Goal: Check status: Check status

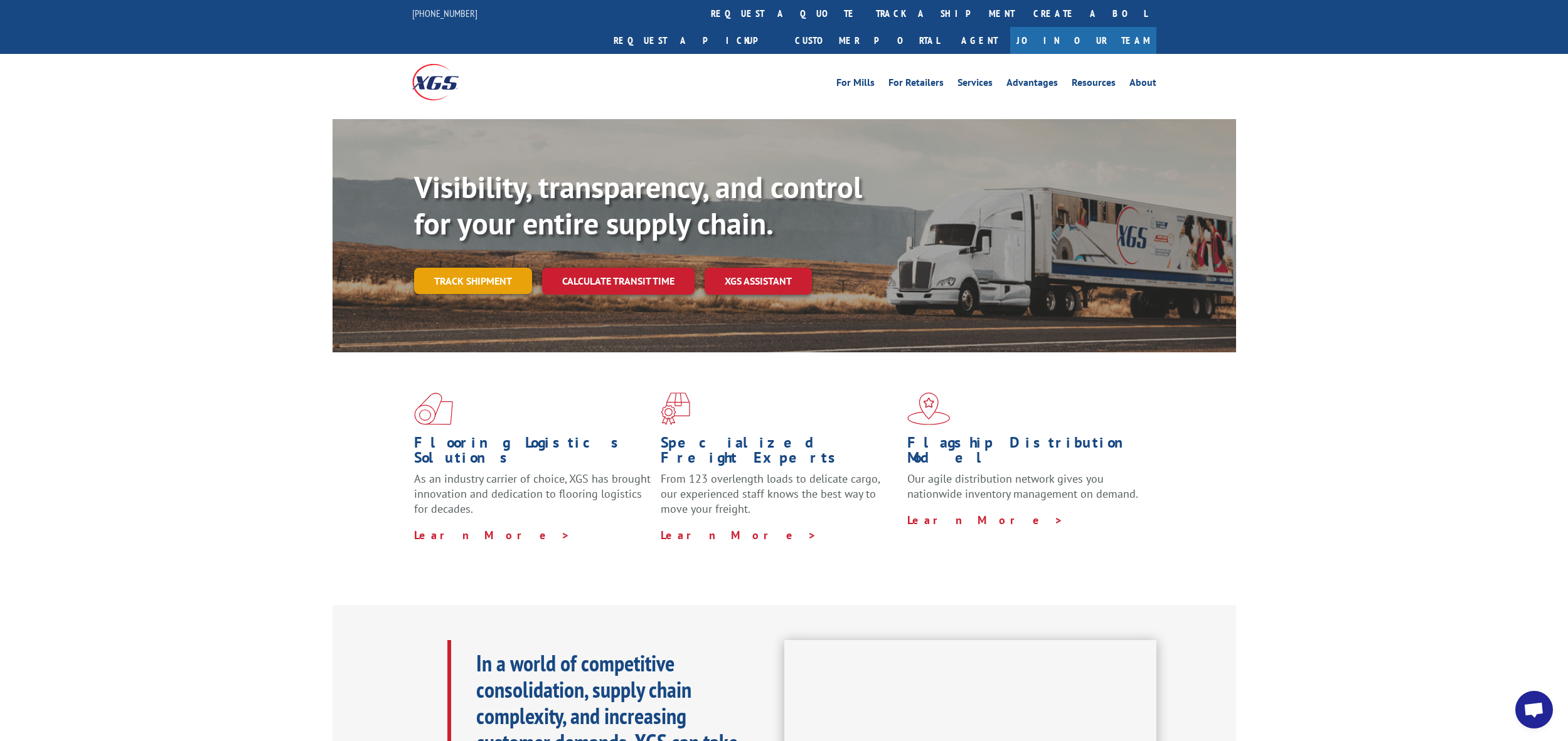
click at [483, 268] on link "Track shipment" at bounding box center [473, 281] width 118 height 26
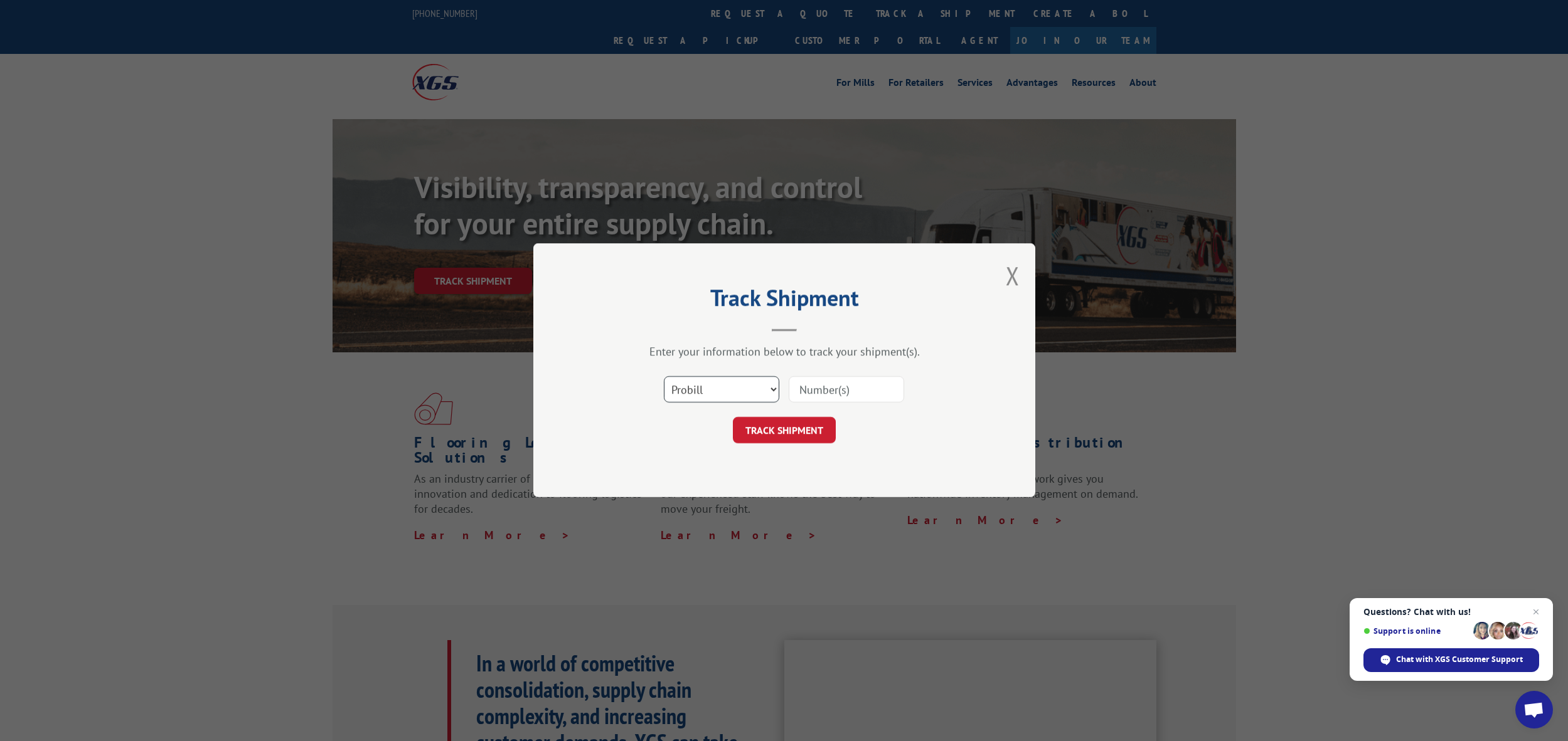
click at [746, 394] on select "Select category... Probill BOL PO" at bounding box center [721, 390] width 115 height 26
select select "po"
click at [663, 377] on select "Select category... Probill BOL PO" at bounding box center [721, 390] width 115 height 26
click at [855, 400] on input at bounding box center [846, 390] width 115 height 26
paste input "740462"
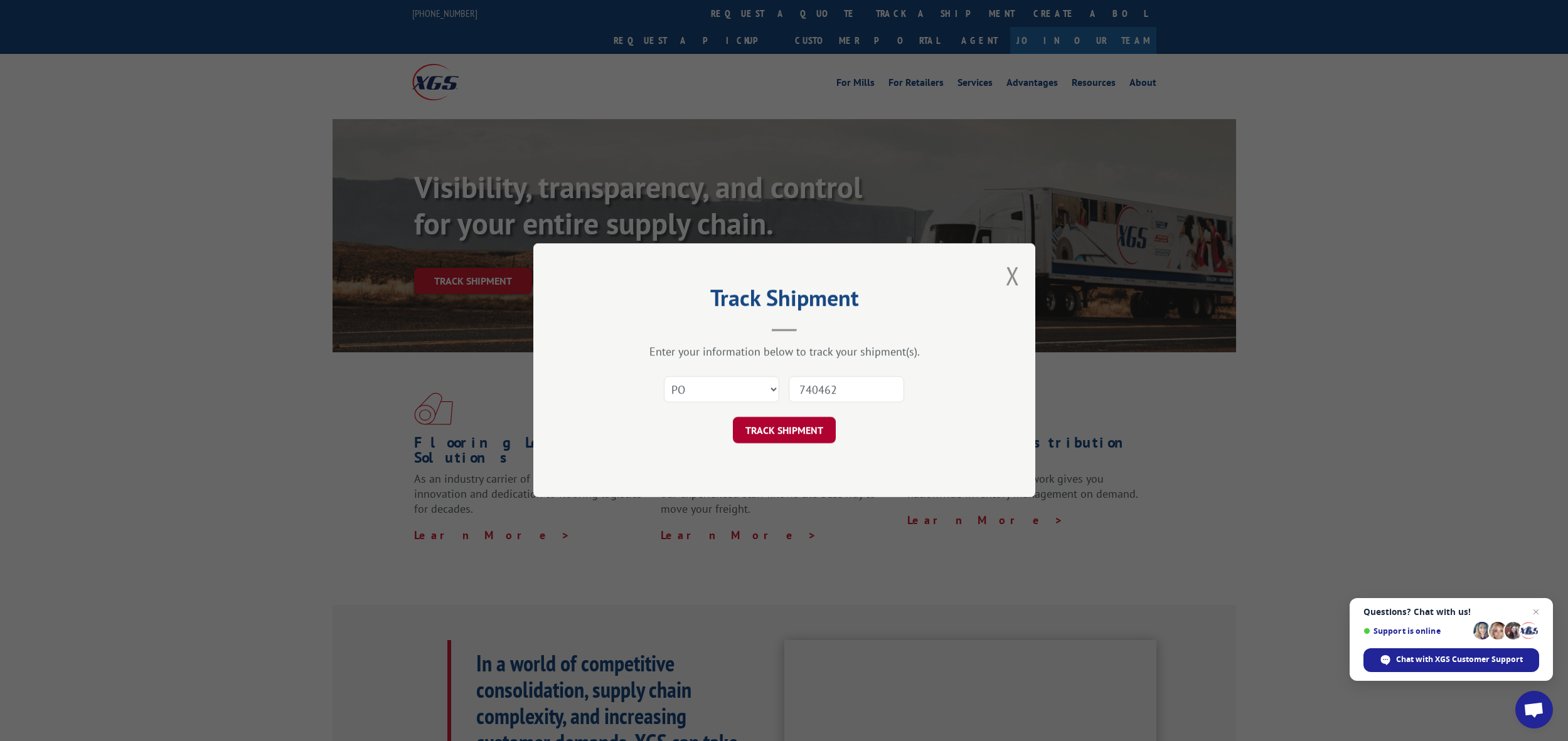
type input "740462"
click at [803, 436] on button "TRACK SHIPMENT" at bounding box center [784, 430] width 103 height 26
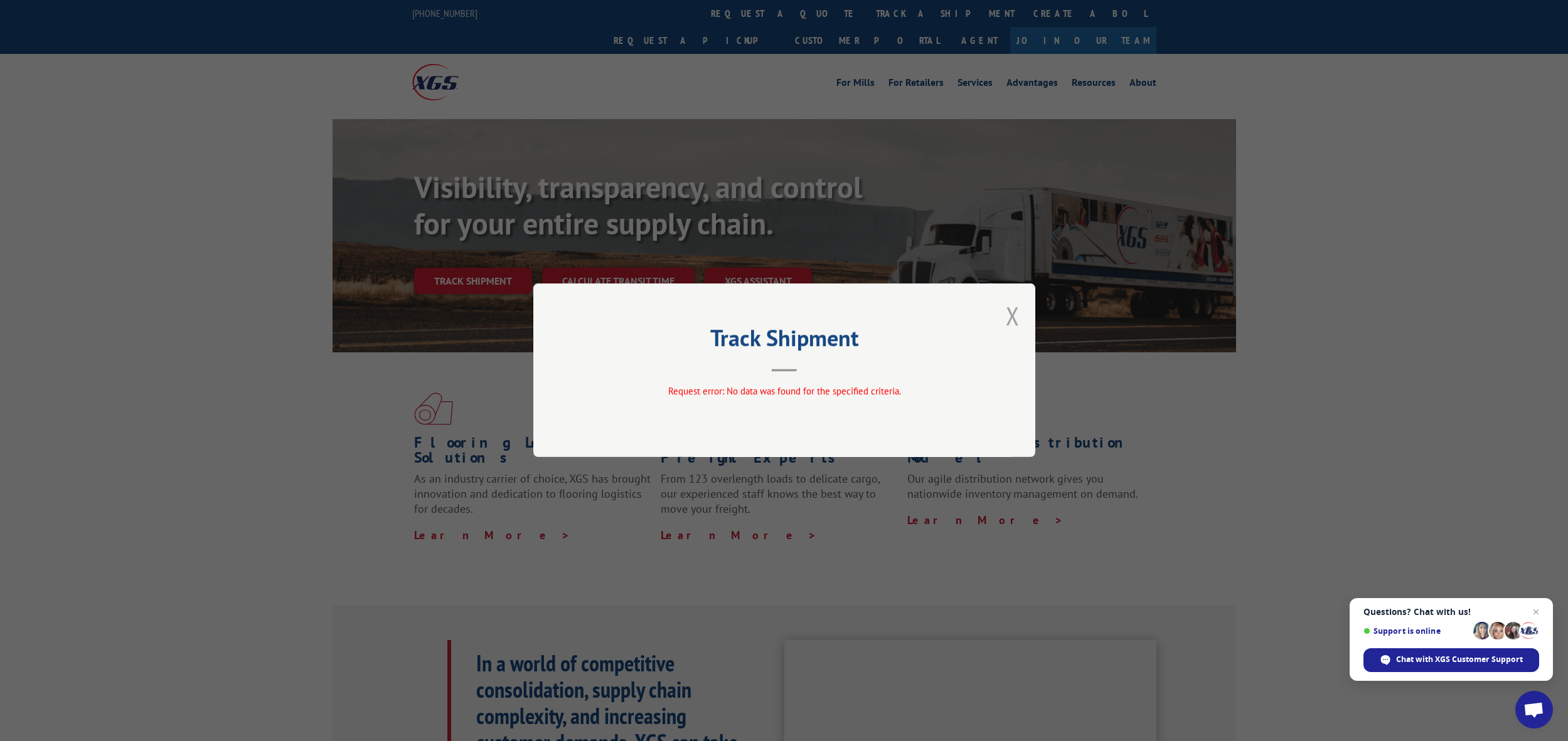
click at [1013, 324] on button "Close modal" at bounding box center [1012, 316] width 13 height 33
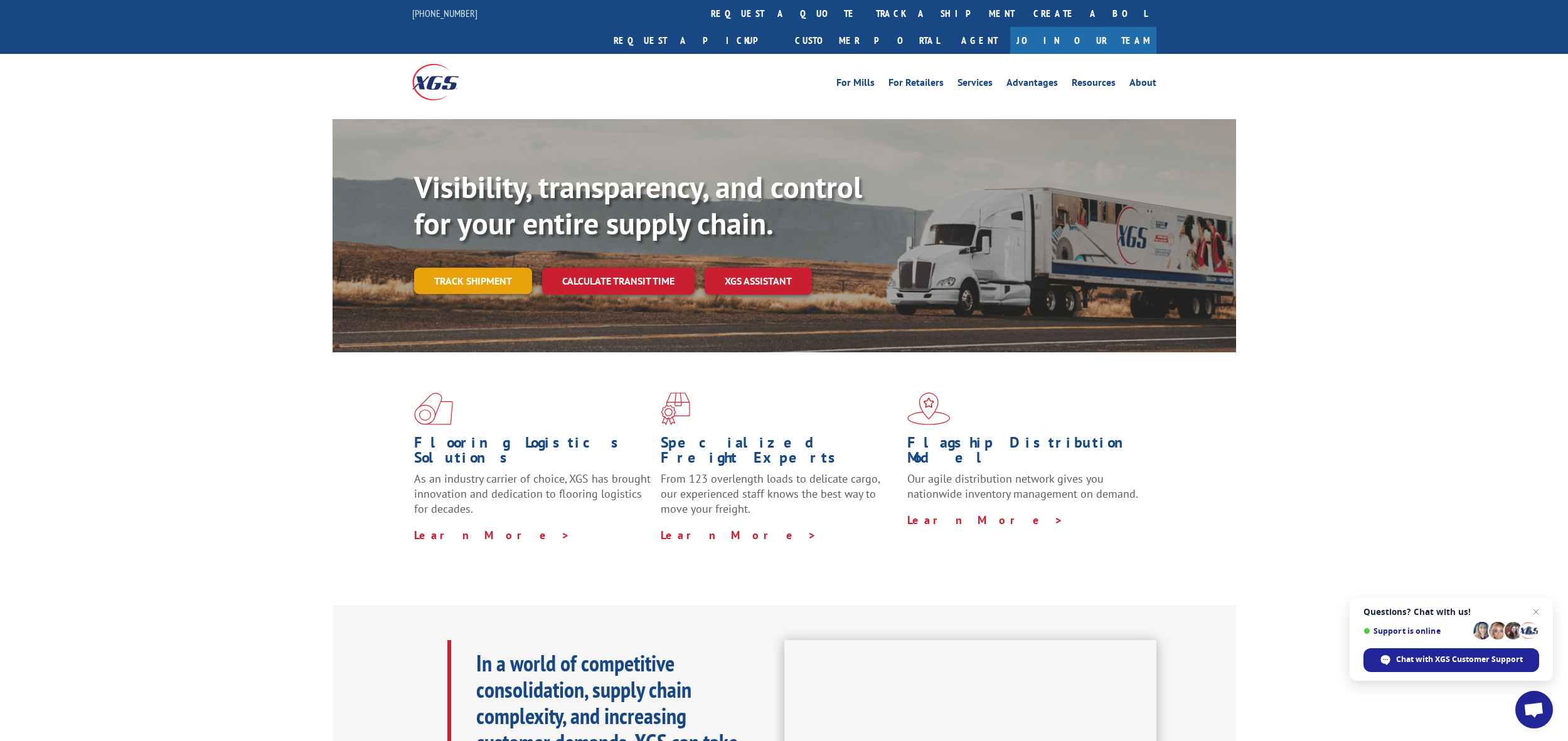
click at [476, 268] on link "Track shipment" at bounding box center [473, 281] width 118 height 26
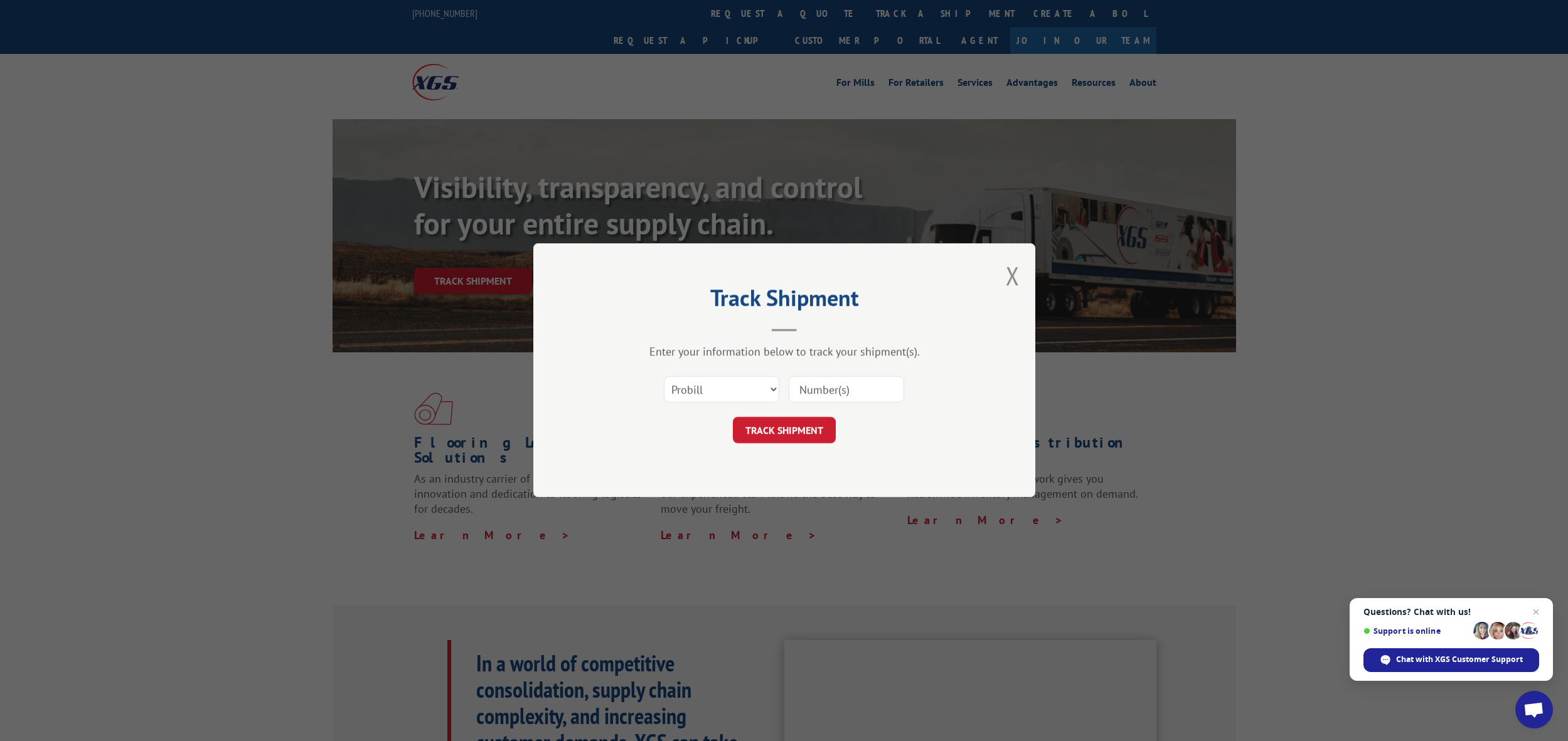
click at [819, 390] on input at bounding box center [846, 390] width 115 height 26
paste input "740462"
type input "740462"
click at [801, 425] on button "TRACK SHIPMENT" at bounding box center [784, 430] width 103 height 26
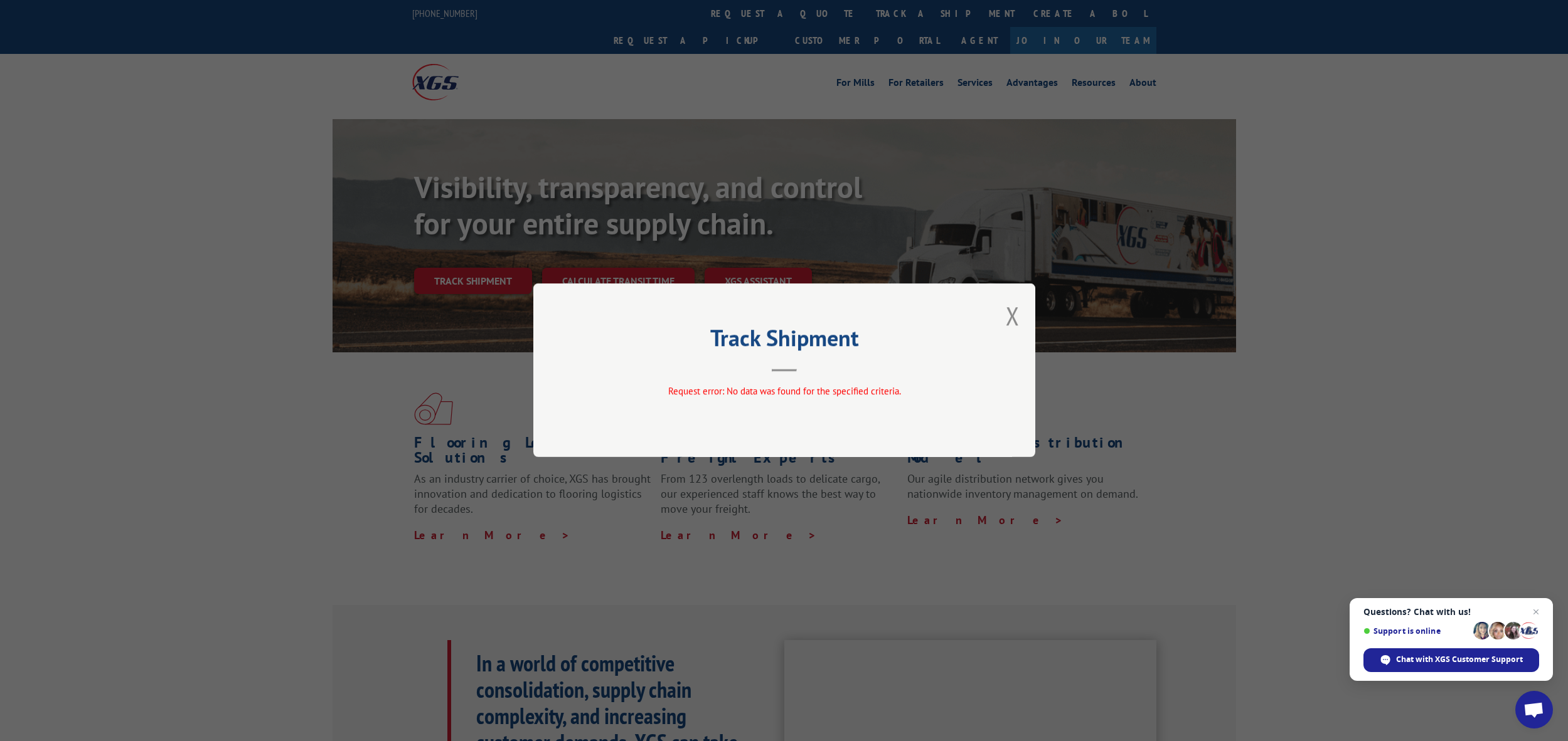
click at [1000, 321] on div "Track Shipment Request error: No data was found for the specified criteria." at bounding box center [783, 370] width 502 height 173
click at [1010, 320] on button "Close modal" at bounding box center [1012, 316] width 13 height 33
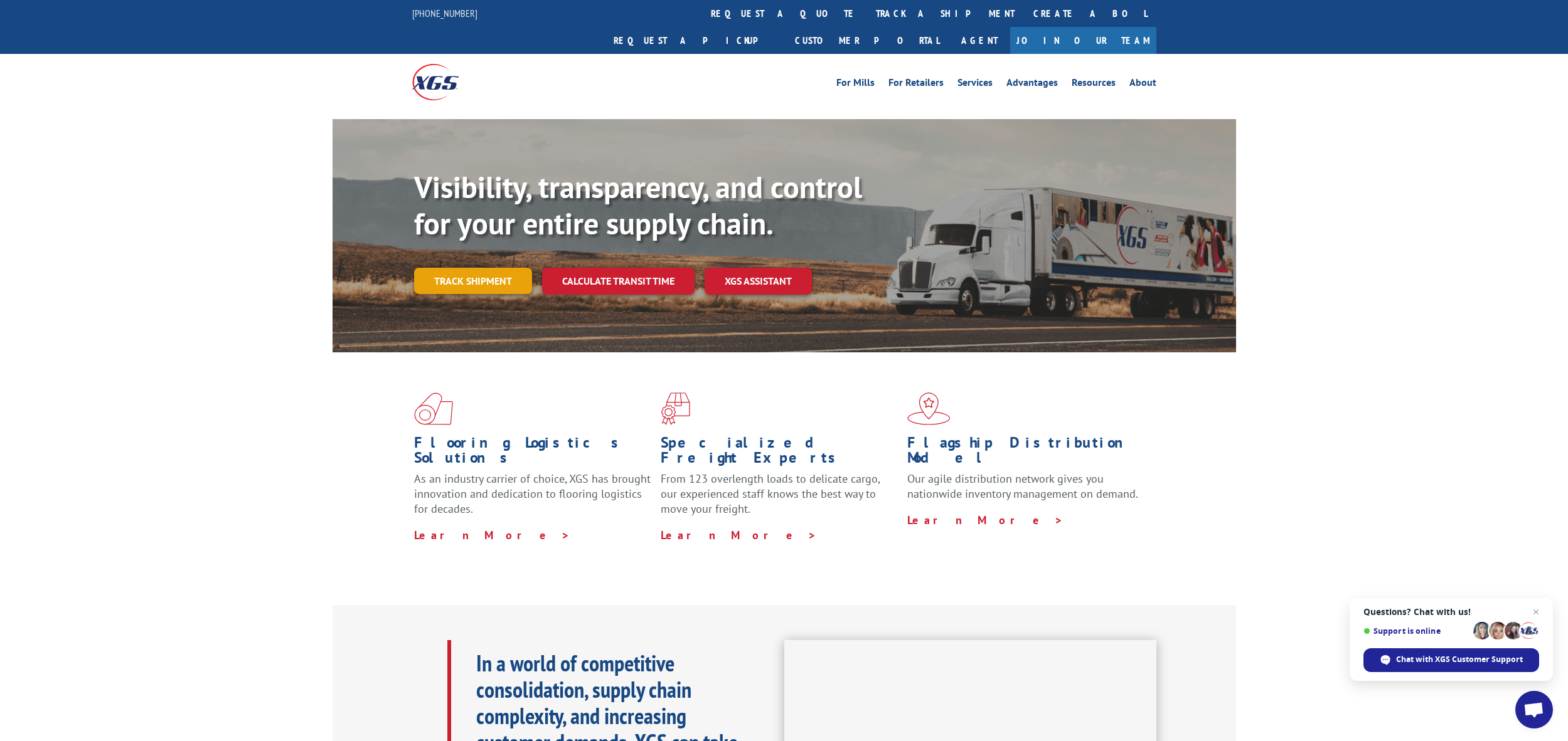
click at [436, 268] on link "Track shipment" at bounding box center [473, 281] width 118 height 26
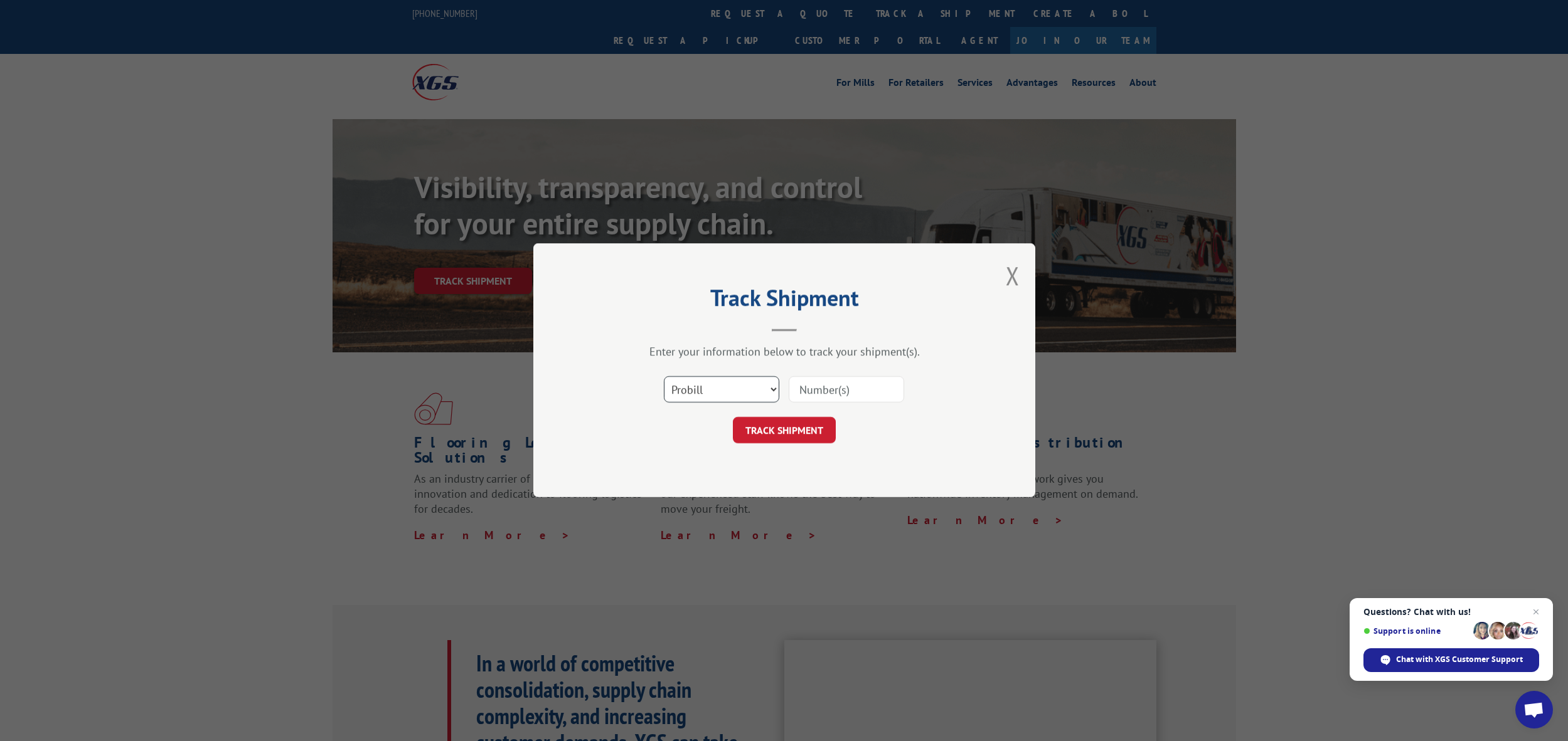
click at [754, 391] on select "Select category... Probill BOL PO" at bounding box center [721, 390] width 115 height 26
select select "bol"
click at [663, 377] on select "Select category... Probill BOL PO" at bounding box center [721, 390] width 115 height 26
click at [832, 386] on input at bounding box center [846, 390] width 115 height 26
paste input "740462"
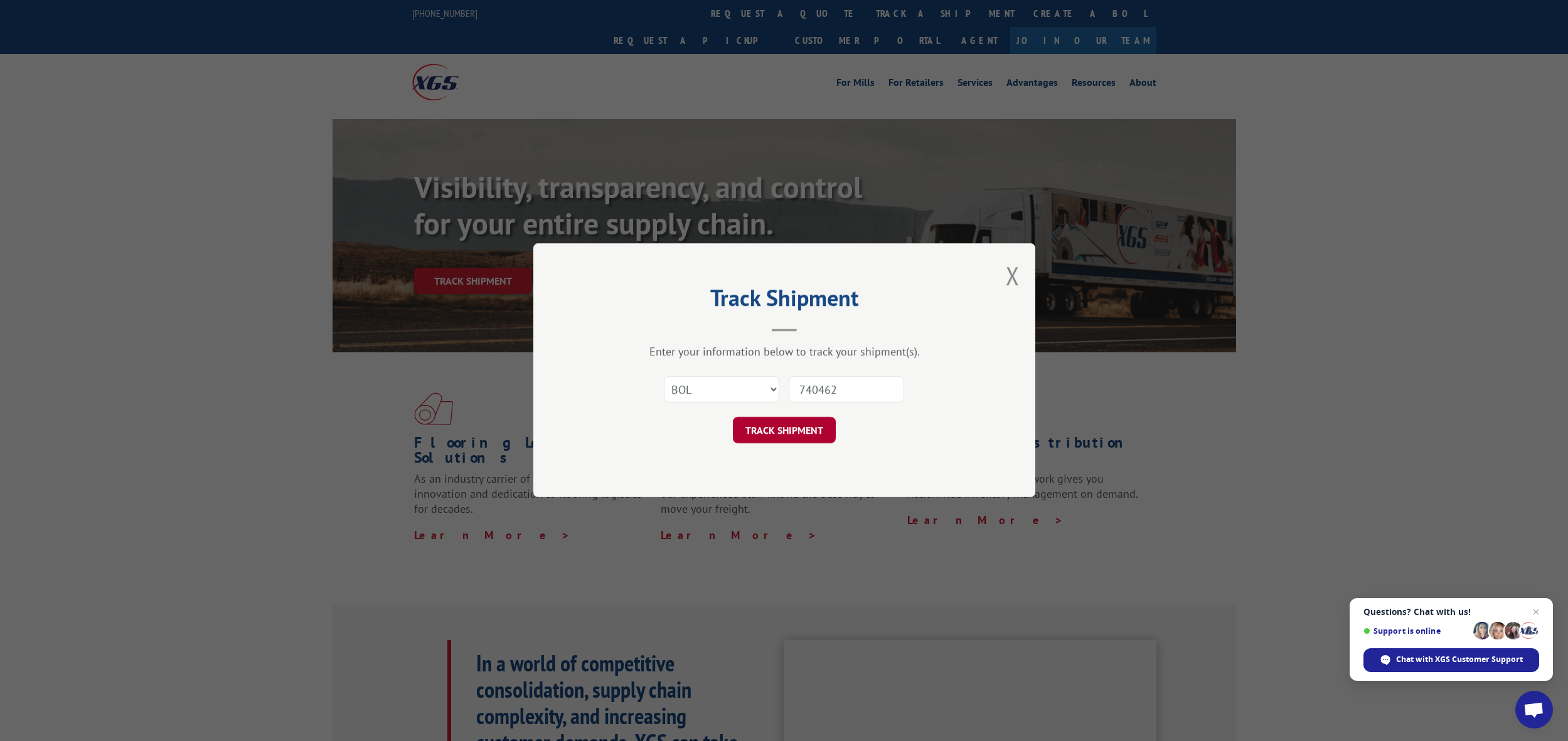
type input "740462"
click at [816, 430] on button "TRACK SHIPMENT" at bounding box center [784, 430] width 103 height 26
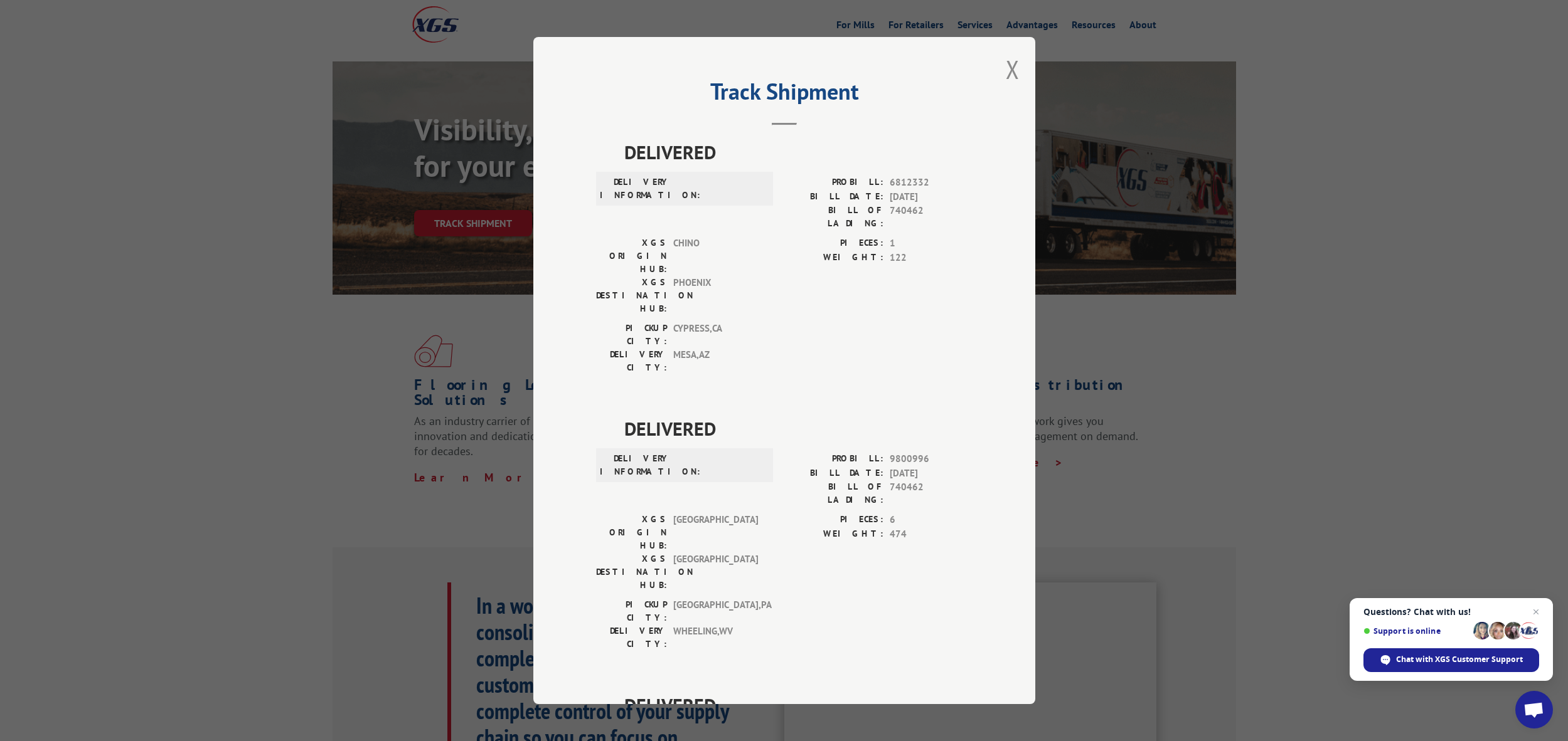
scroll to position [560, 0]
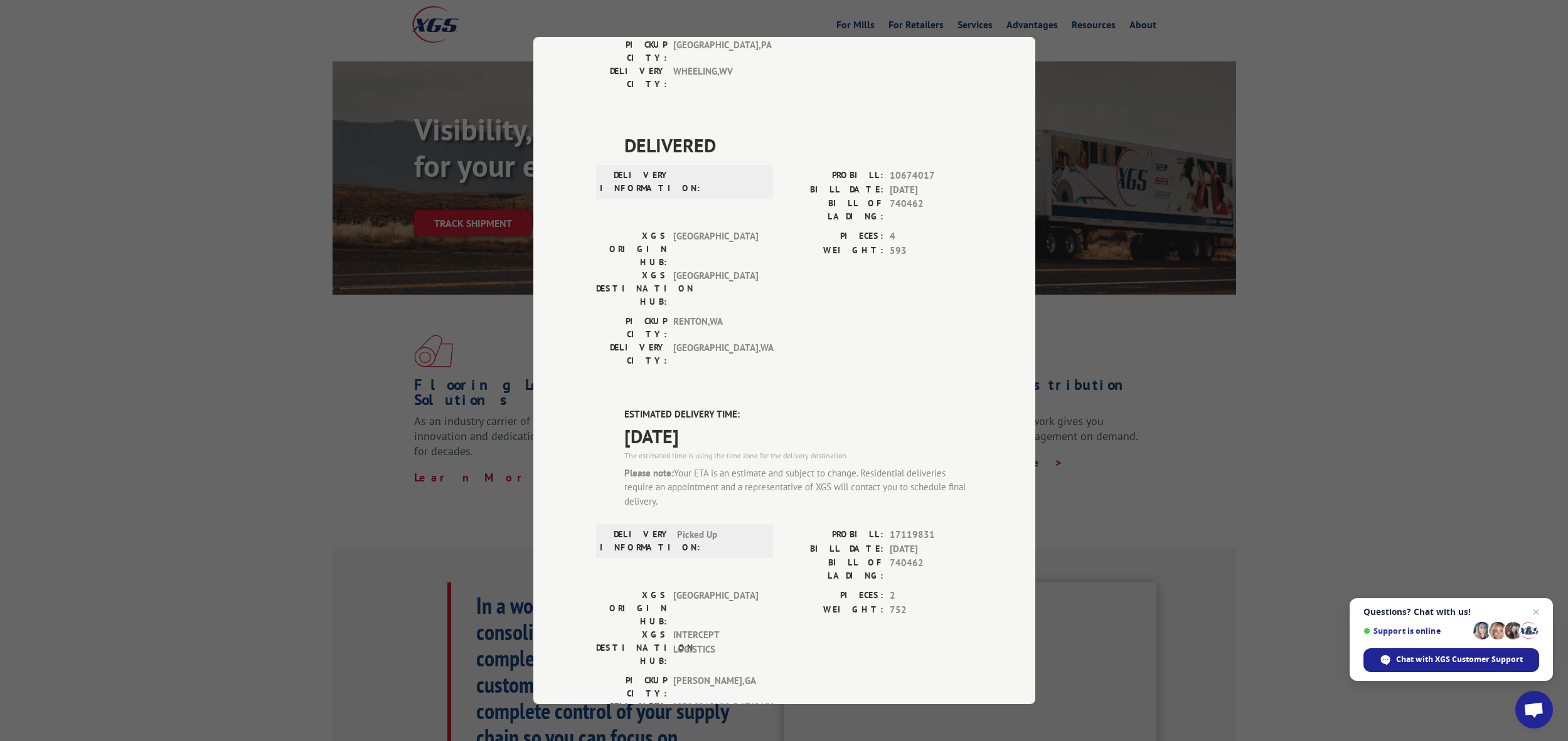
click at [1297, 375] on div "Track Shipment DELIVERED DELIVERY INFORMATION: PROBILL: 6812332 BILL DATE: [DAT…" at bounding box center [784, 370] width 1568 height 741
click at [1288, 377] on div "Track Shipment DELIVERED DELIVERY INFORMATION: PROBILL: 6812332 BILL DATE: [DAT…" at bounding box center [784, 370] width 1568 height 741
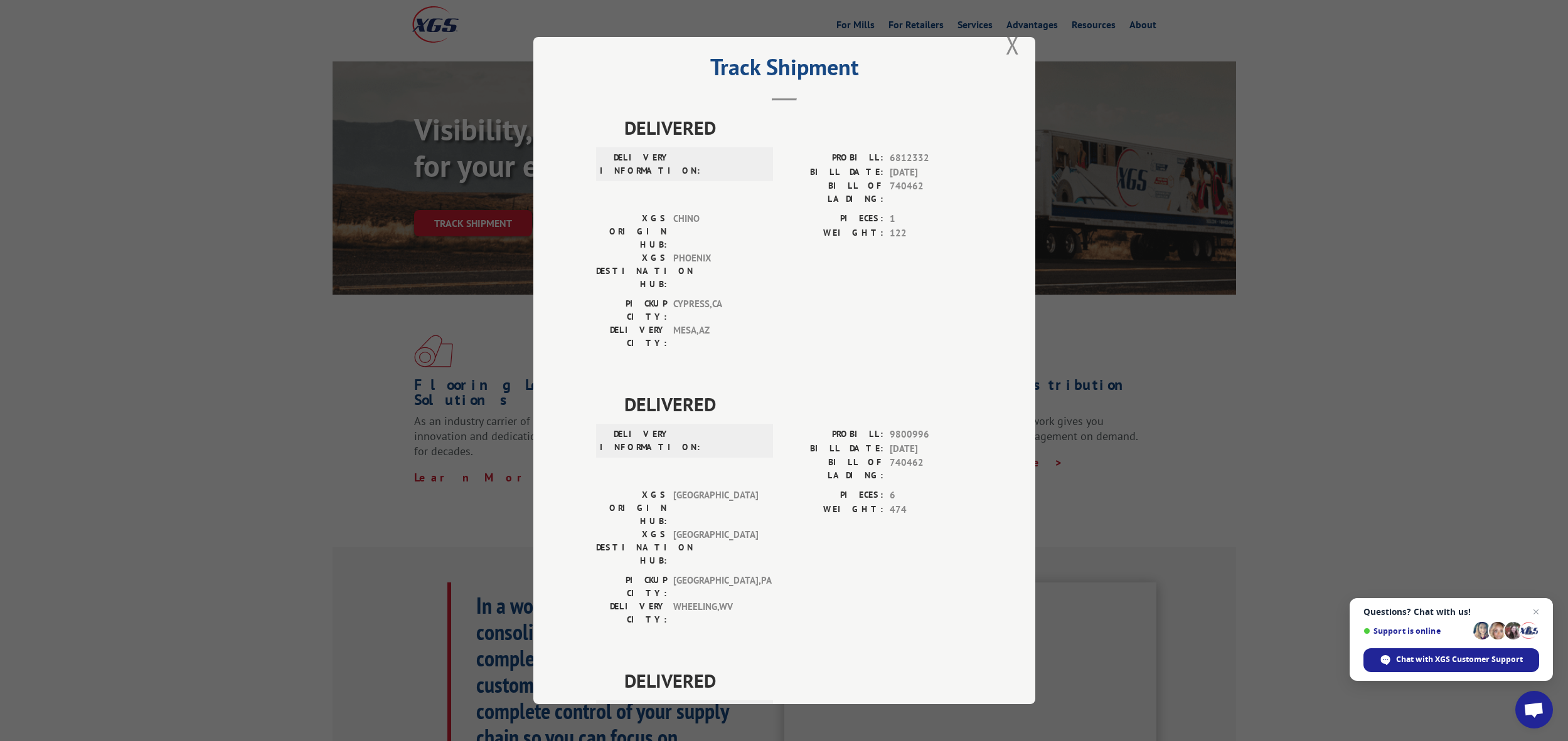
scroll to position [0, 0]
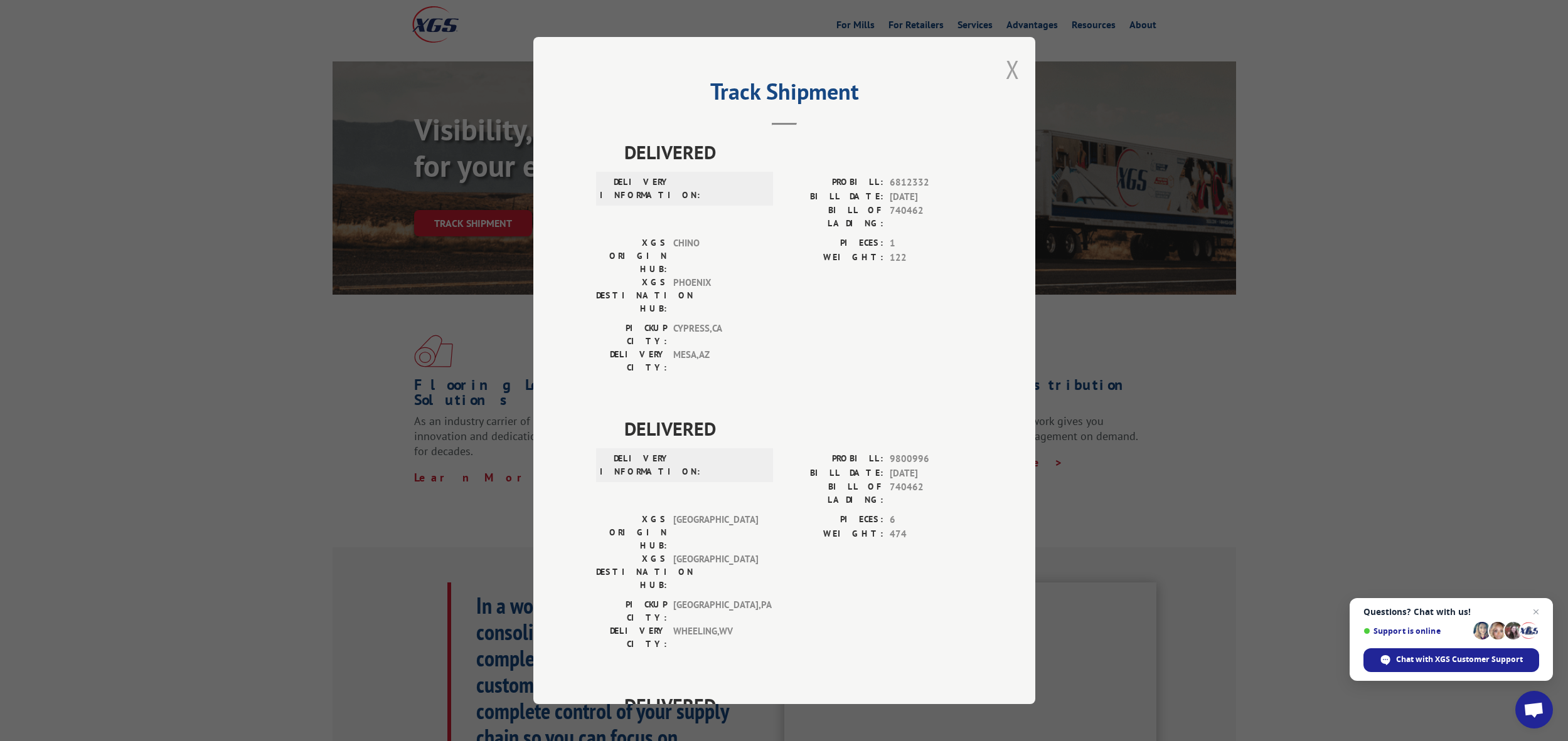
click at [1006, 61] on button "Close modal" at bounding box center [1012, 69] width 13 height 33
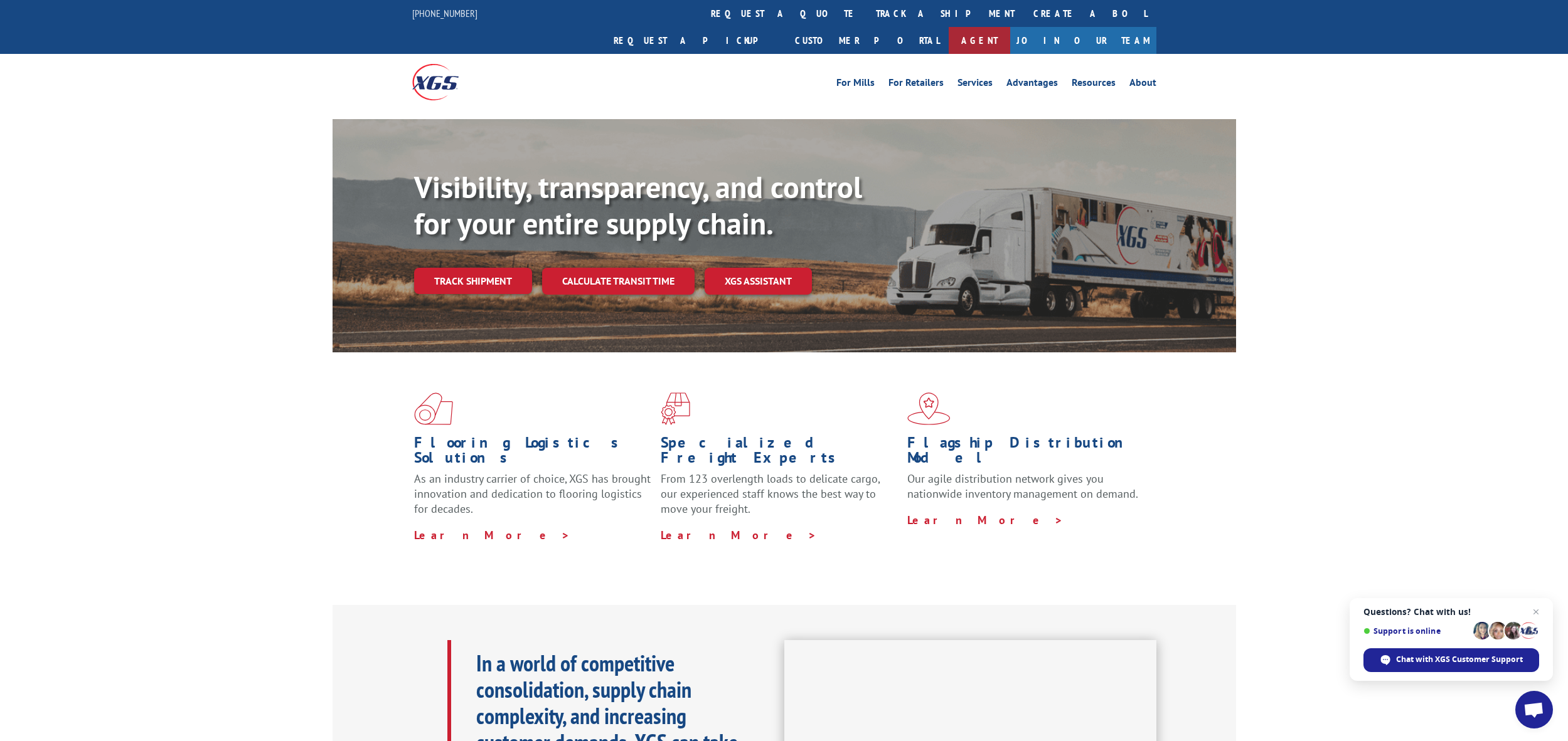
click at [1010, 27] on link "Agent" at bounding box center [979, 40] width 62 height 27
click at [750, 268] on link "XGS ASSISTANT" at bounding box center [758, 282] width 107 height 27
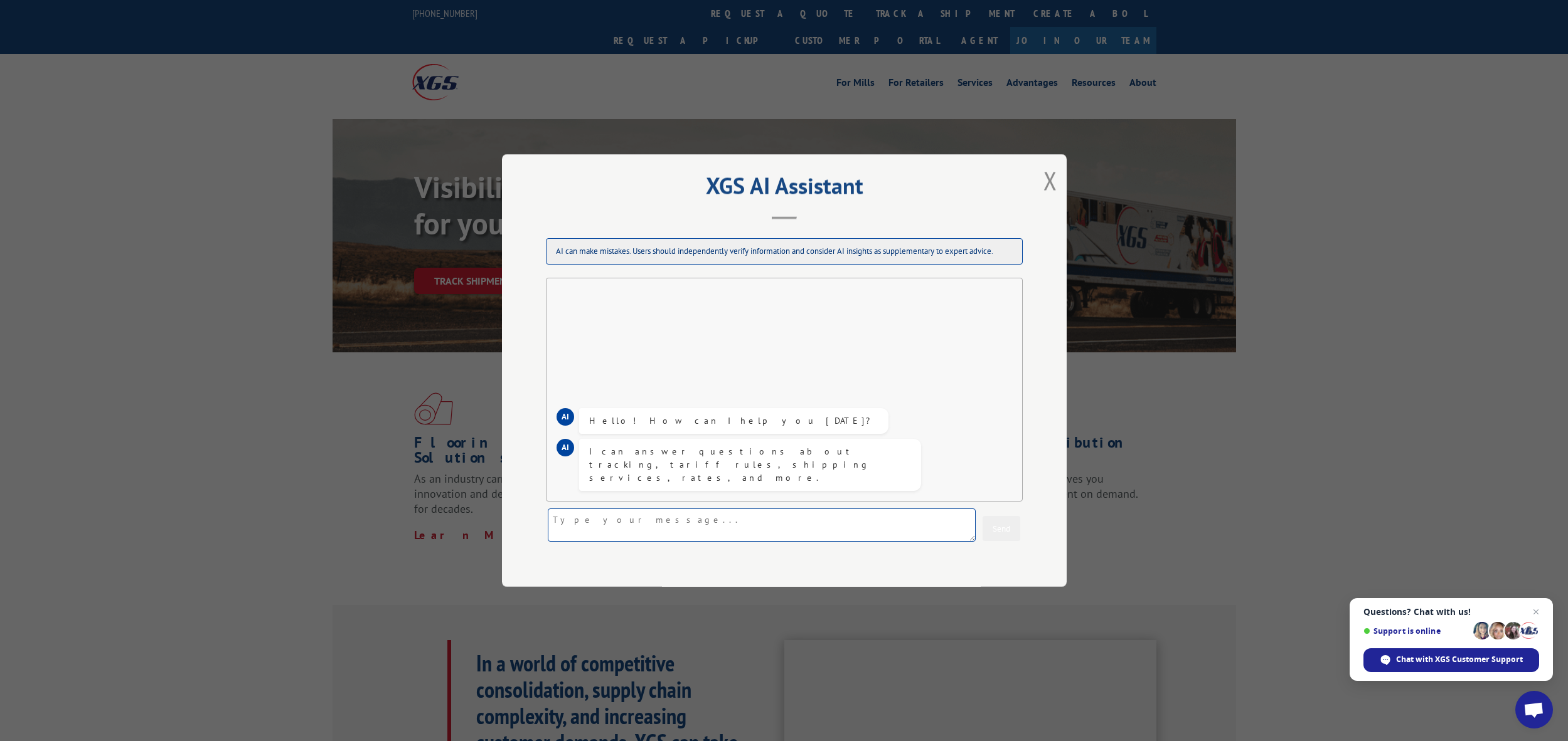
click at [848, 526] on textarea at bounding box center [762, 525] width 428 height 33
type textarea "Schedule a delivery"
click at [866, 522] on textarea at bounding box center [762, 525] width 428 height 33
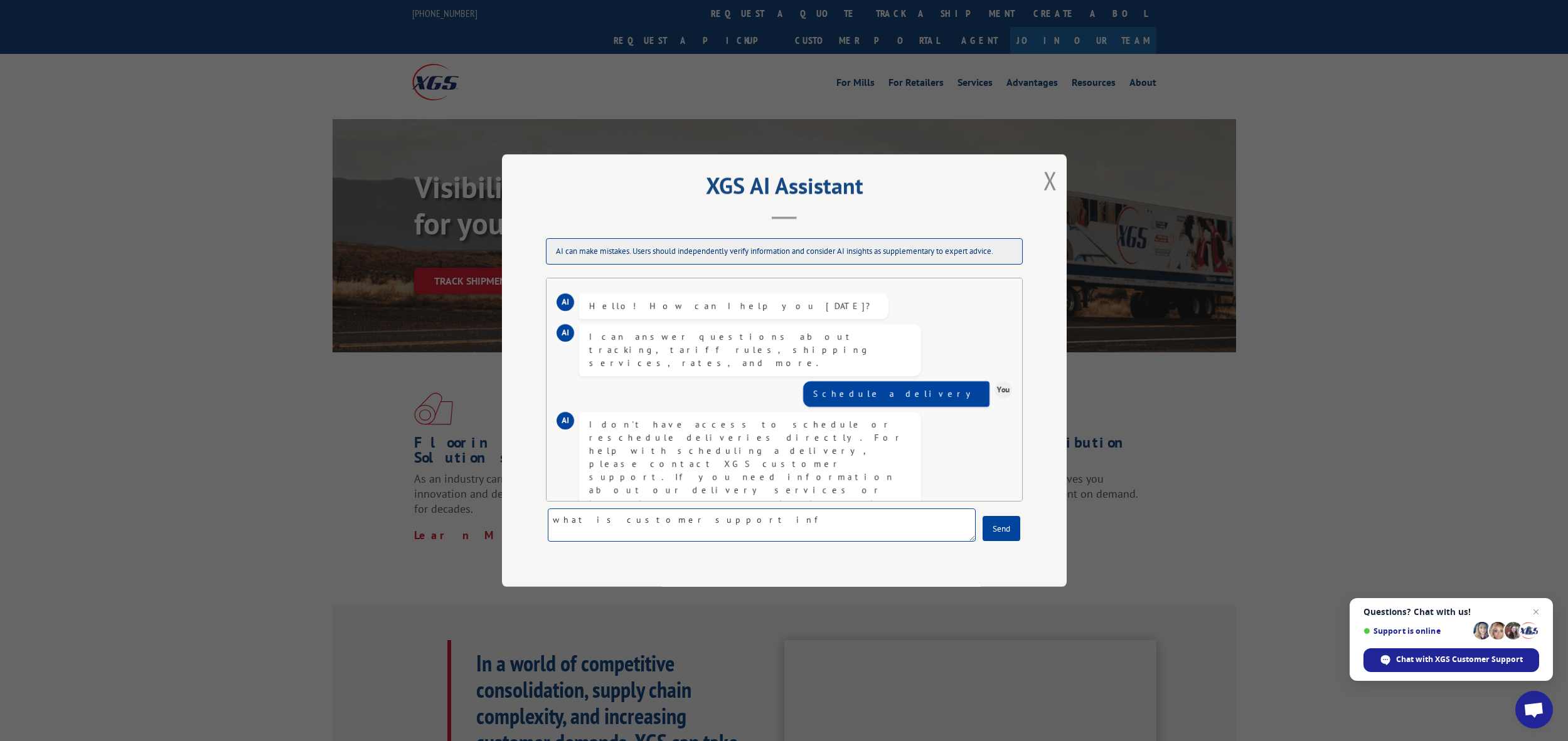
type textarea "what is customer support info"
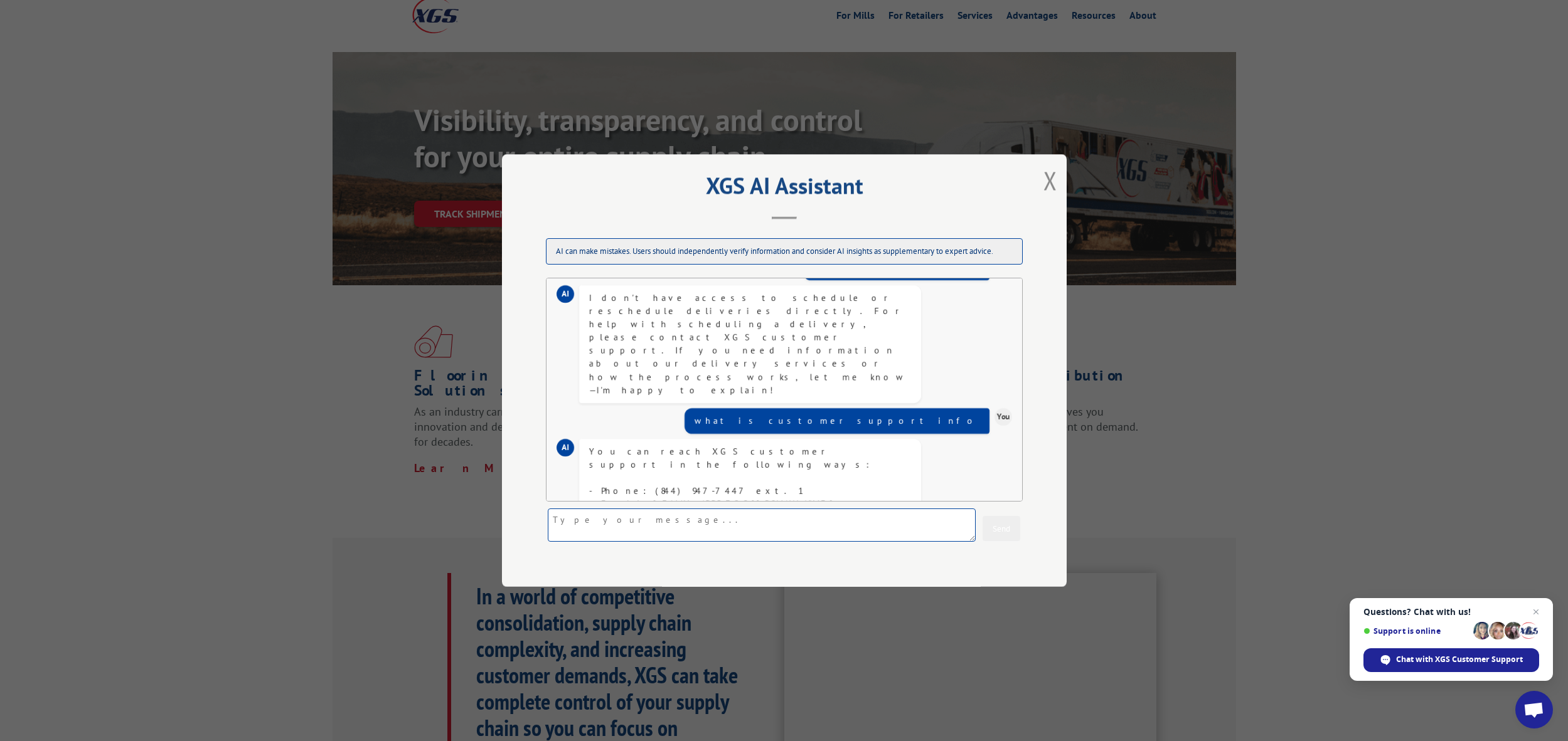
scroll to position [278, 0]
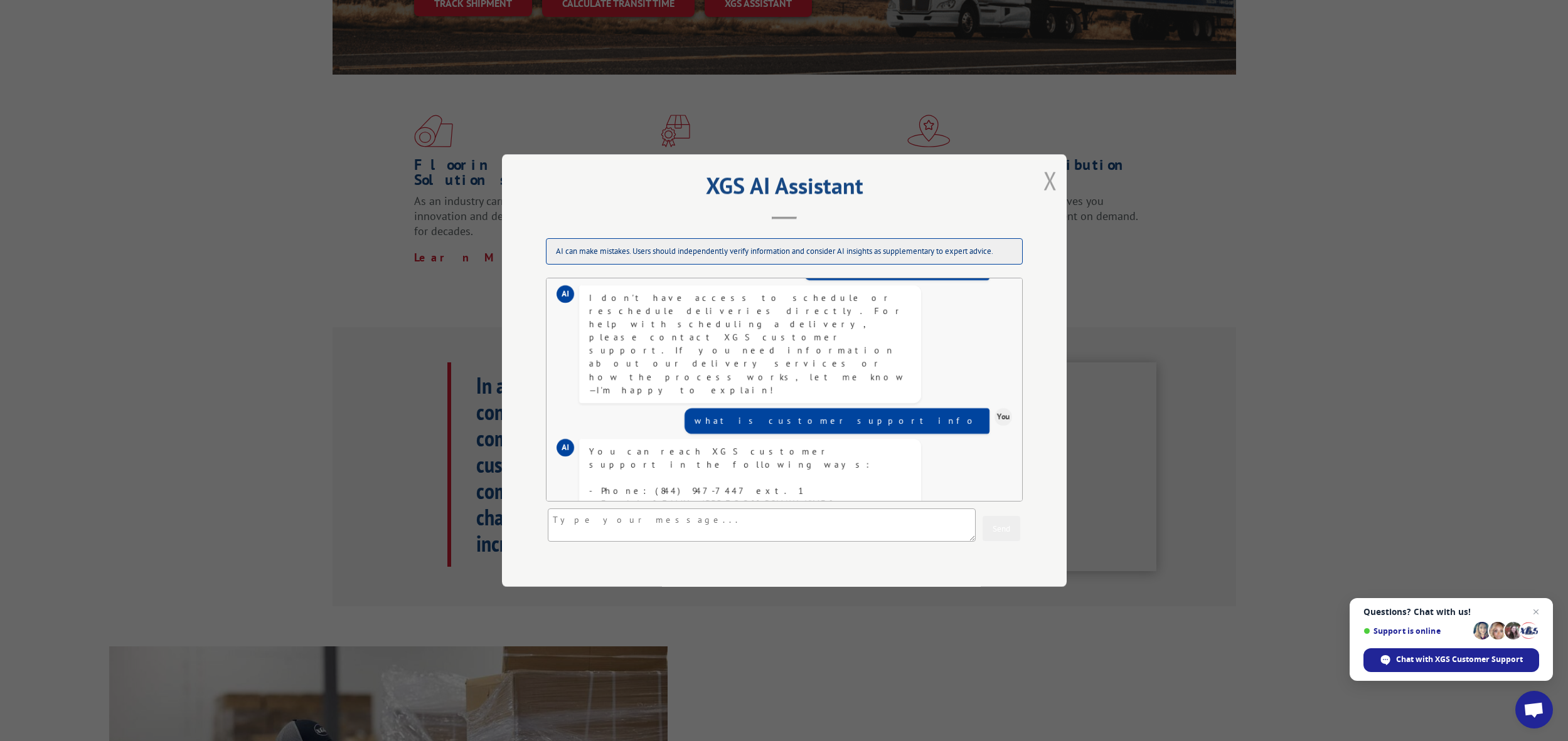
click at [1050, 182] on button "Close modal" at bounding box center [1050, 180] width 13 height 33
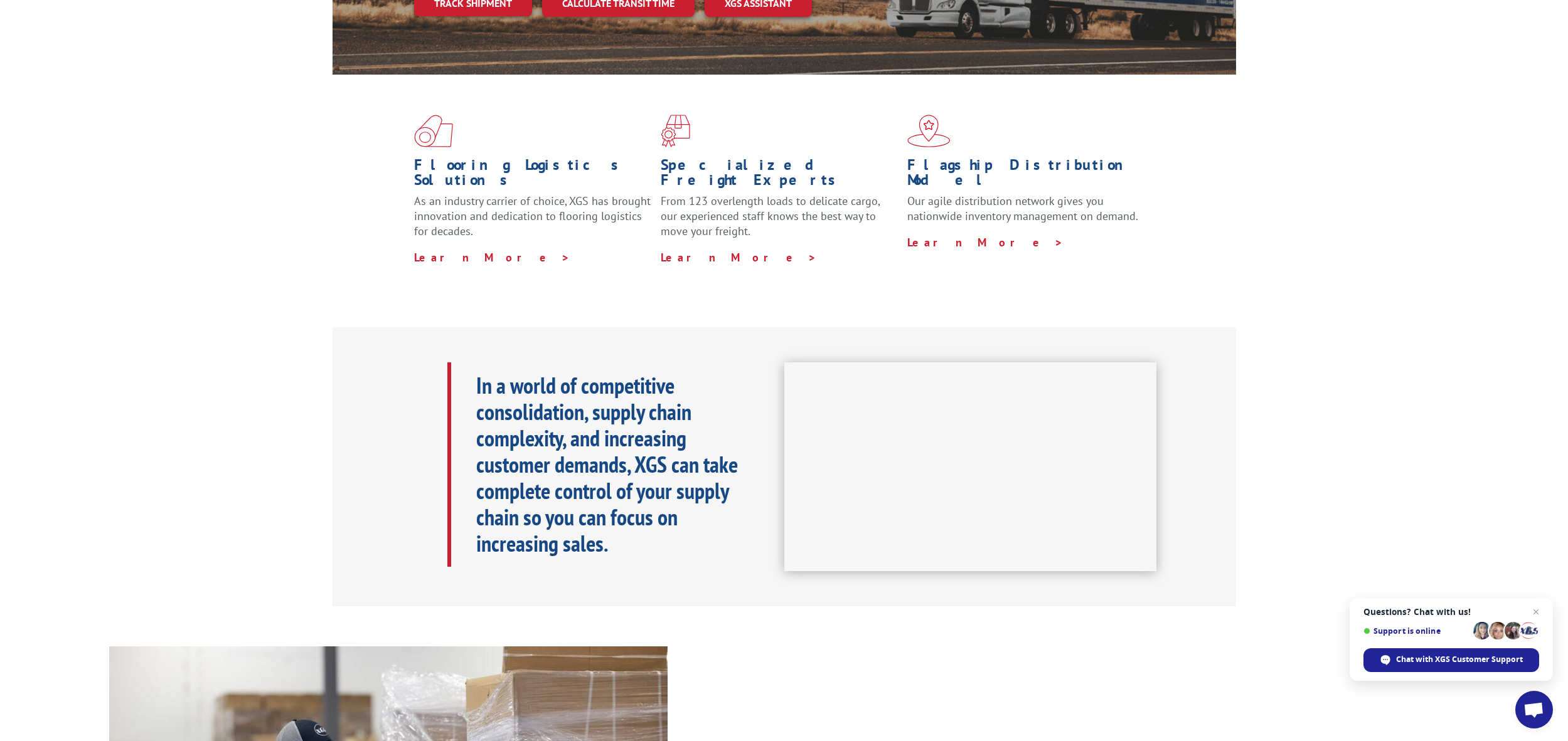
scroll to position [0, 0]
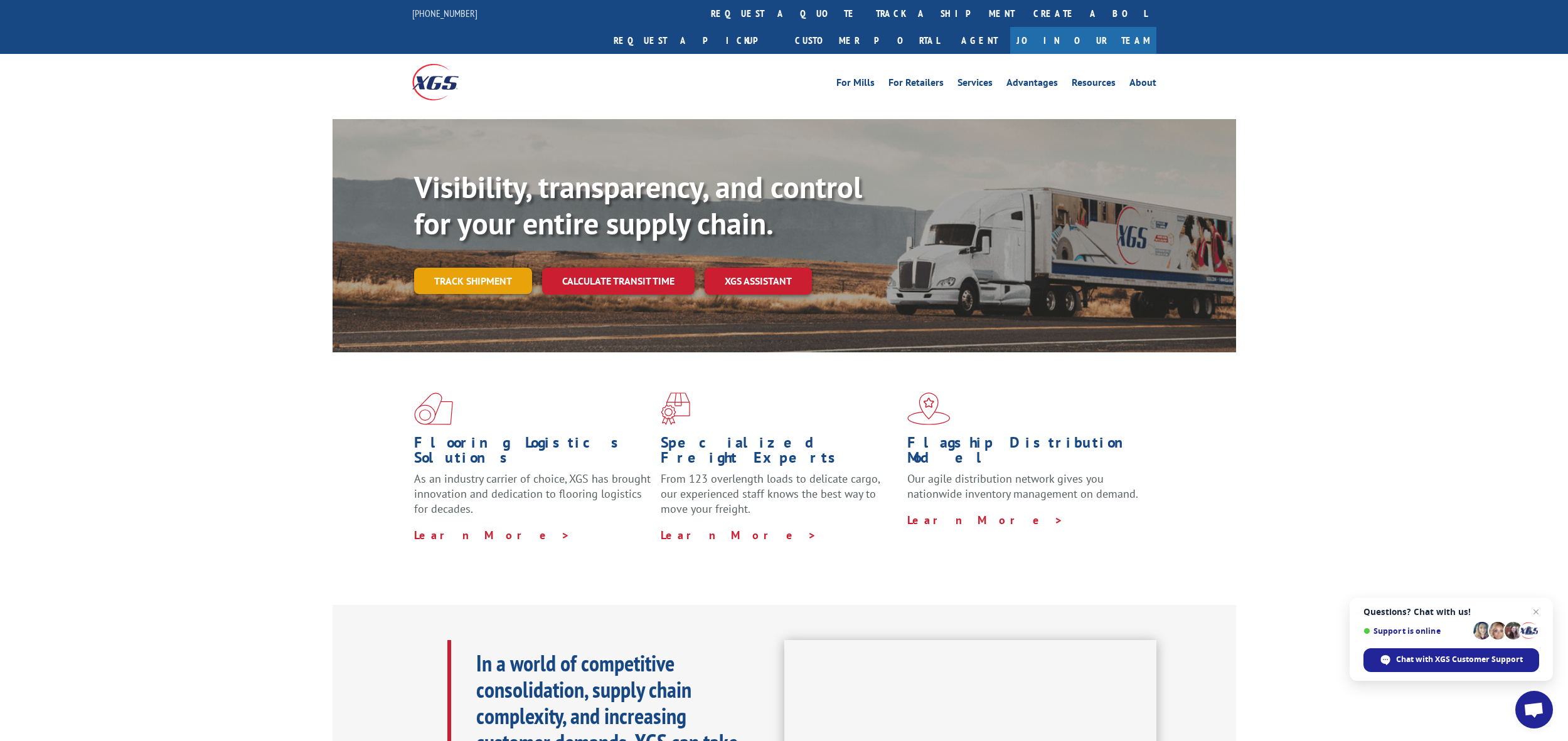
click at [501, 268] on link "Track shipment" at bounding box center [473, 281] width 118 height 26
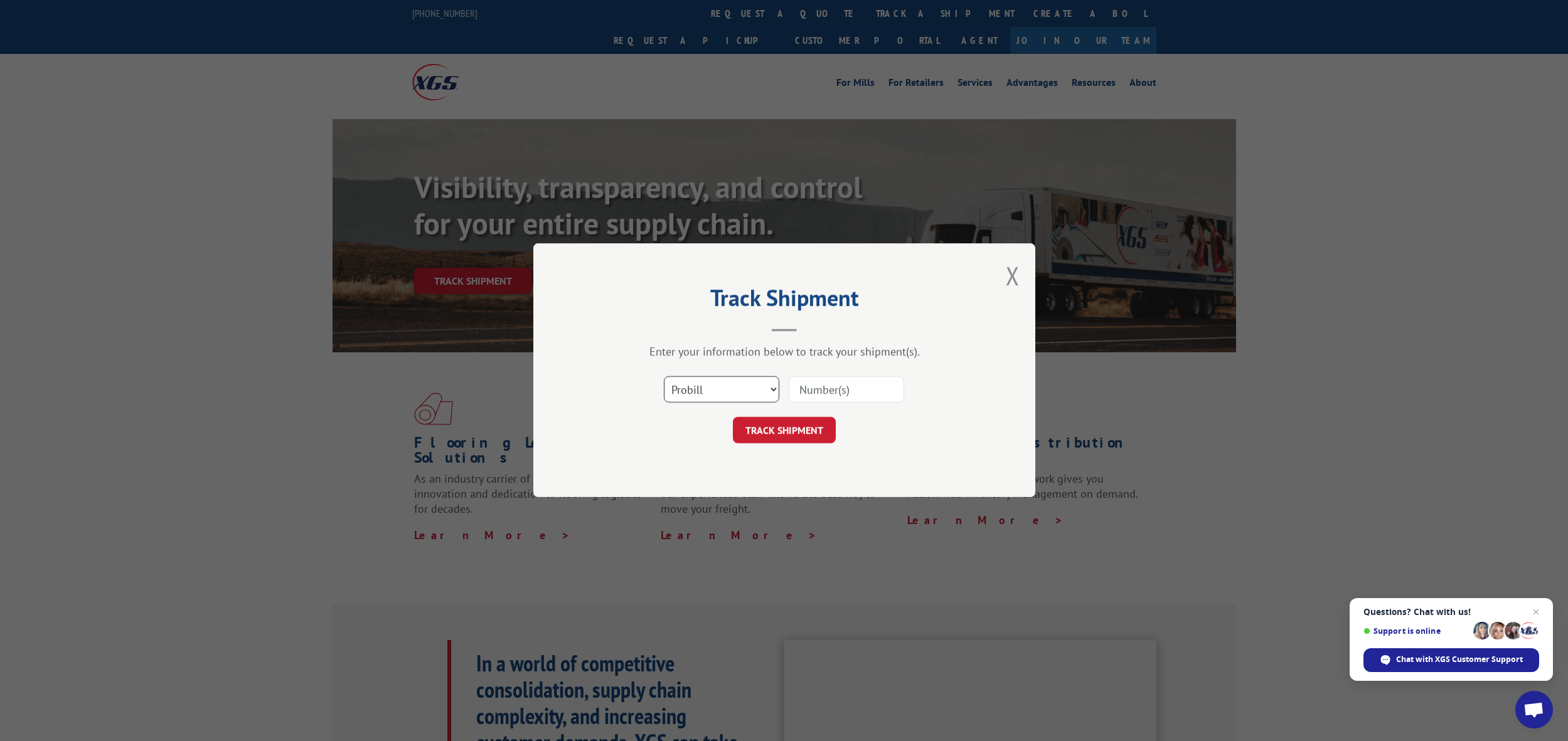
click at [718, 386] on select "Select category... Probill BOL PO" at bounding box center [721, 390] width 115 height 26
select select "bol"
click at [663, 377] on select "Select category... Probill BOL PO" at bounding box center [721, 390] width 115 height 26
click at [831, 382] on input at bounding box center [846, 390] width 115 height 26
paste input "740462"
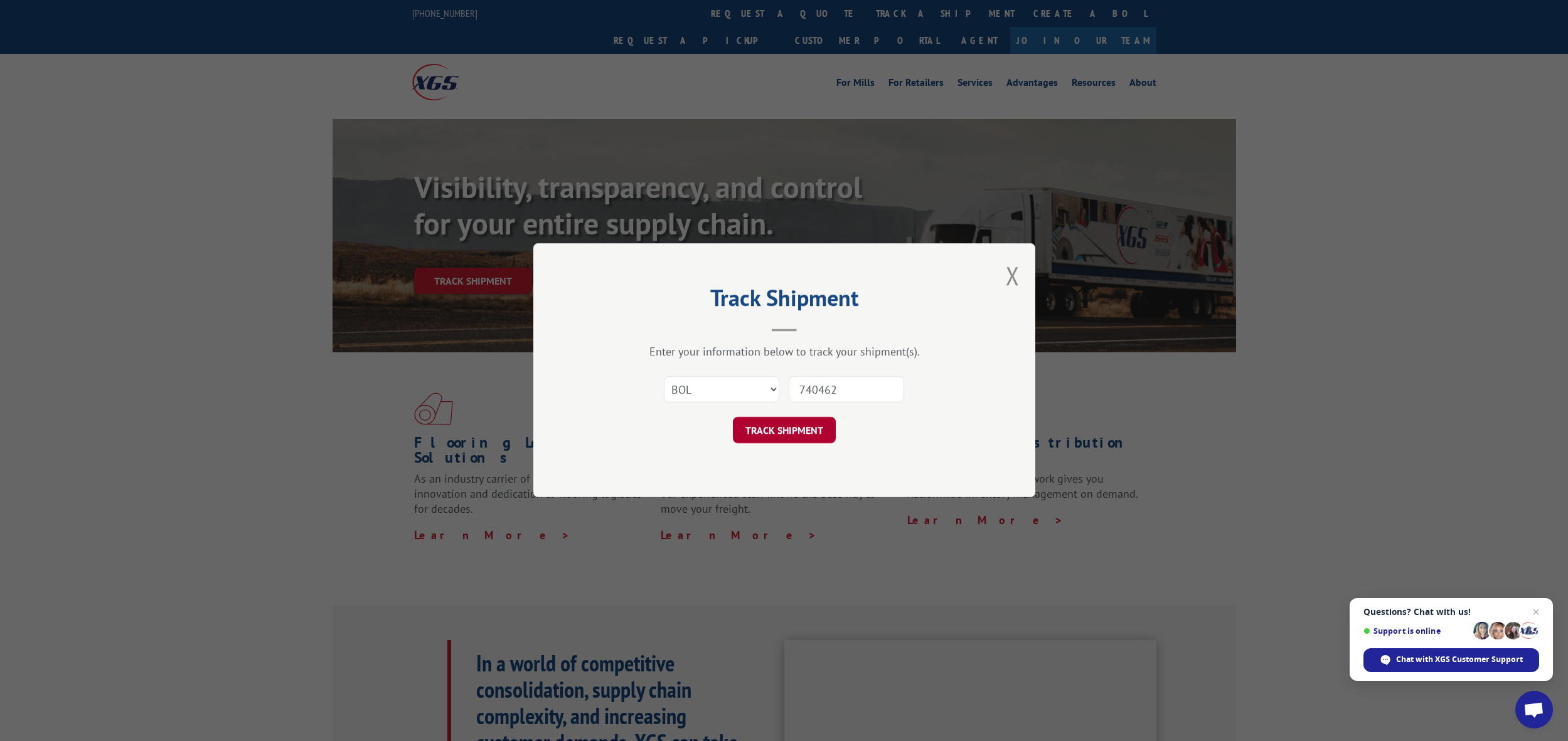
type input "740462"
click at [763, 425] on button "TRACK SHIPMENT" at bounding box center [784, 430] width 103 height 26
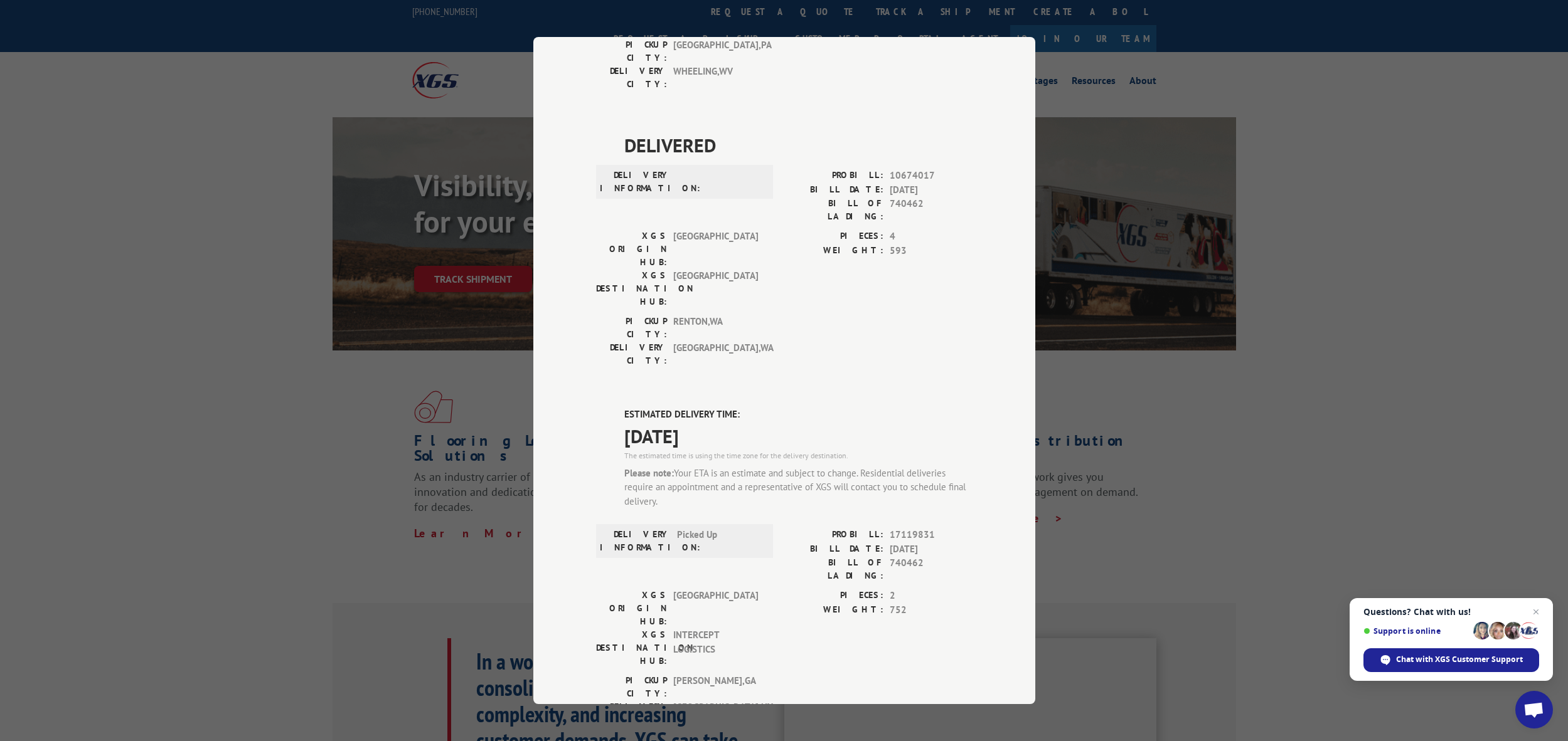
scroll to position [3, 0]
